Goal: Find contact information: Find contact information

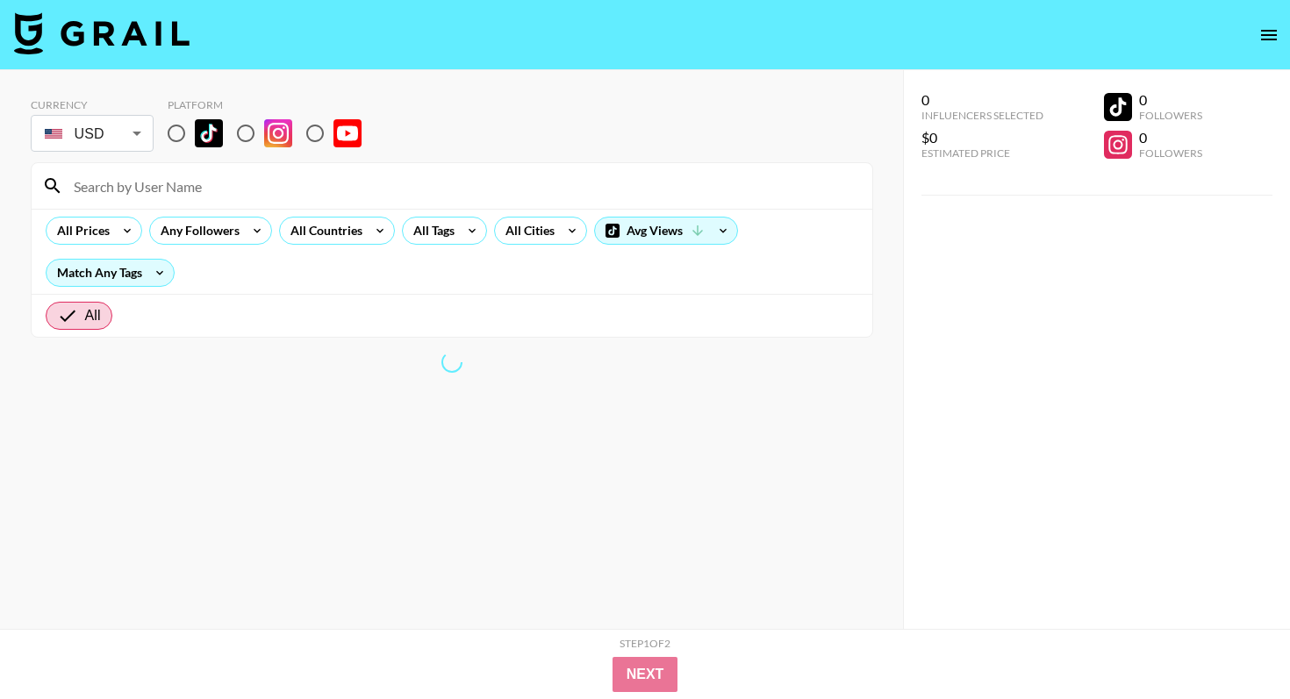
click at [175, 135] on input "radio" at bounding box center [176, 133] width 37 height 37
radio input "true"
click at [183, 136] on input "radio" at bounding box center [176, 133] width 37 height 37
click at [172, 132] on input "radio" at bounding box center [176, 133] width 37 height 37
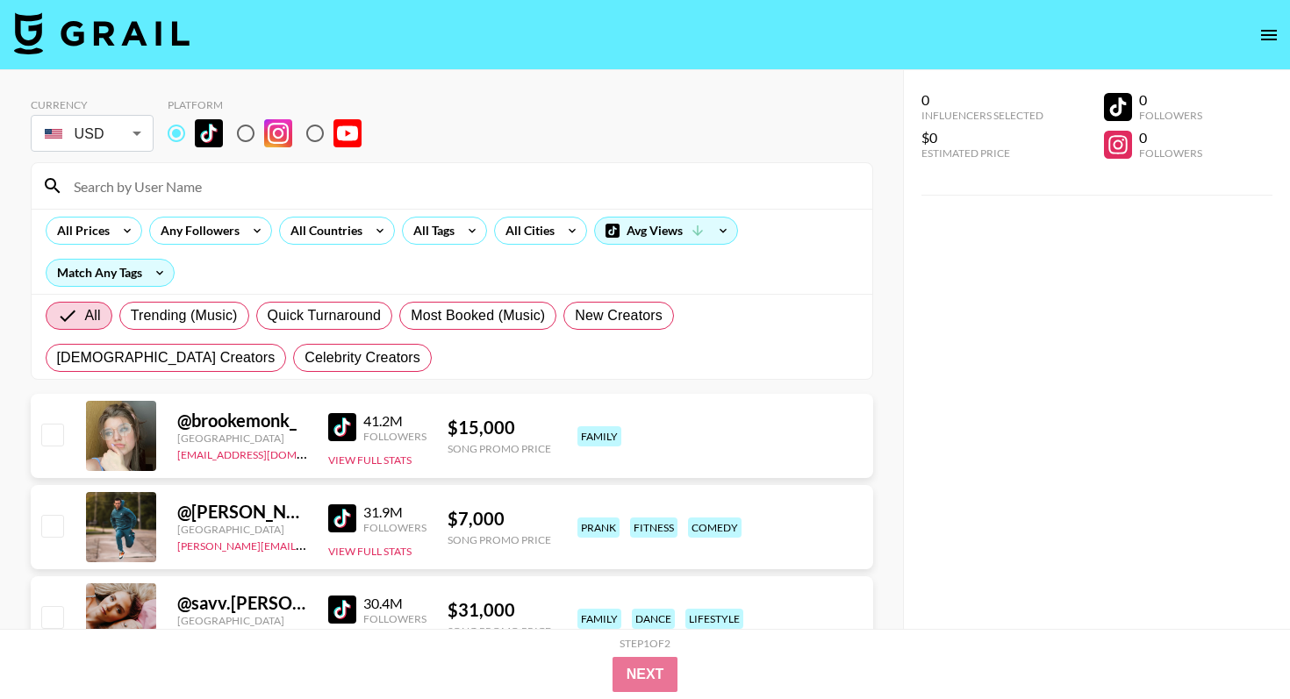
click at [209, 171] on div at bounding box center [452, 186] width 841 height 46
click at [217, 182] on input at bounding box center [462, 186] width 799 height 28
paste input "kileeelizabeth"
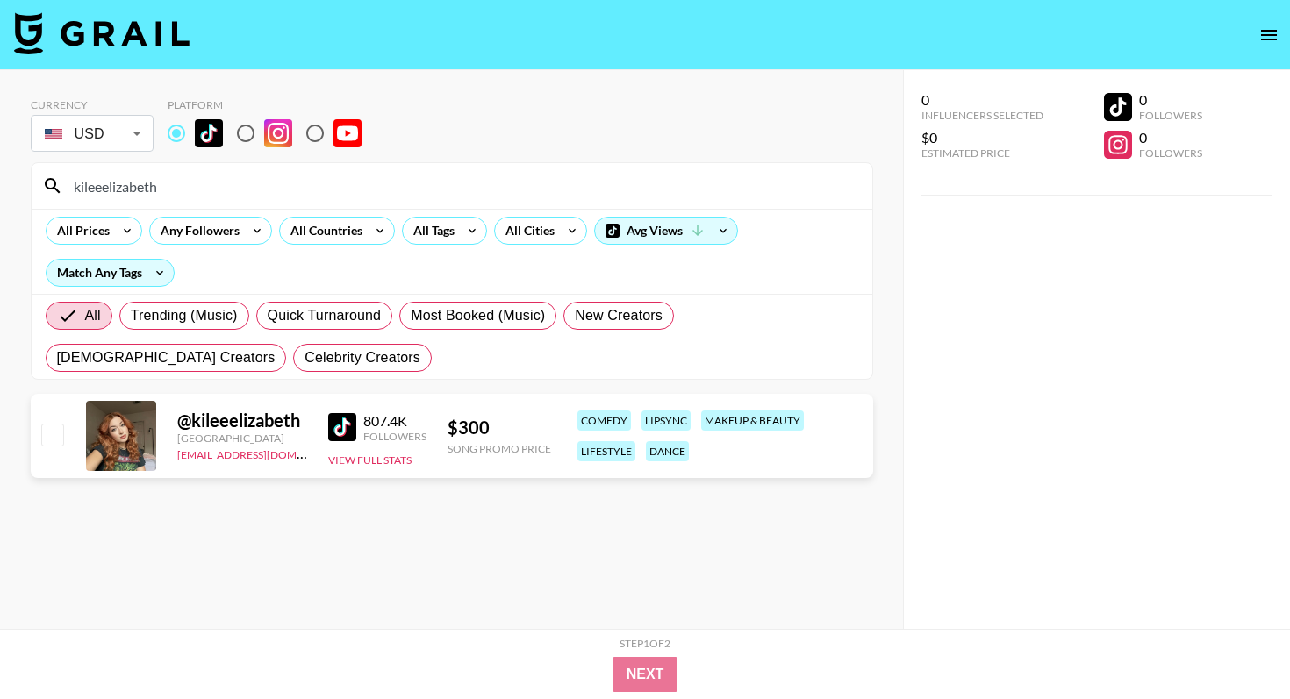
type input "kileeelizabeth"
drag, startPoint x: 297, startPoint y: 458, endPoint x: 177, endPoint y: 456, distance: 119.4
click at [177, 456] on div "[EMAIL_ADDRESS][DOMAIN_NAME]" at bounding box center [242, 454] width 130 height 18
copy link "[EMAIL_ADDRESS][DOMAIN_NAME]"
